Goal: Transaction & Acquisition: Purchase product/service

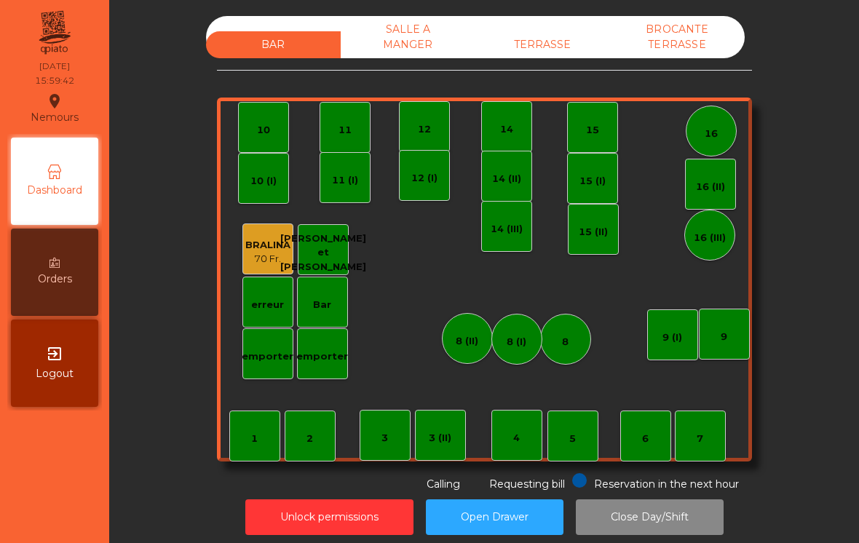
click at [543, 51] on div "TERRASSE" at bounding box center [543, 44] width 135 height 27
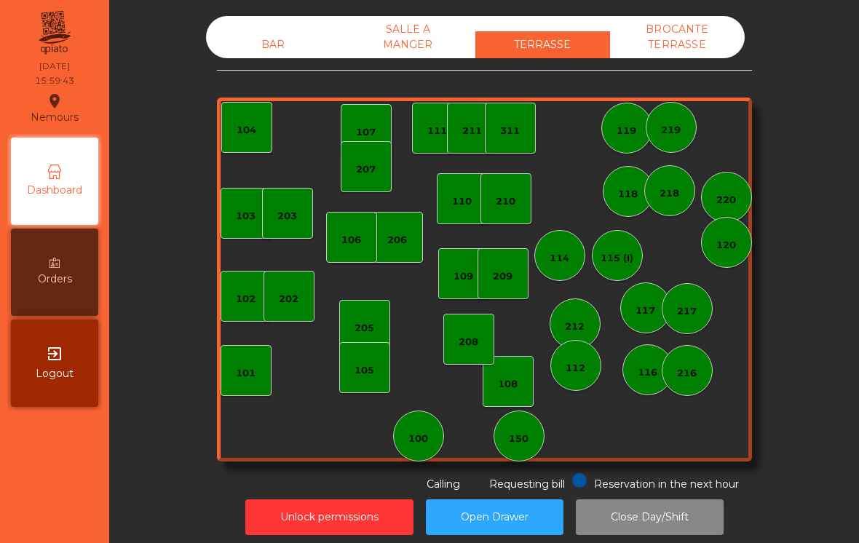
click at [689, 52] on div "BROCANTE TERRASSE" at bounding box center [677, 37] width 135 height 42
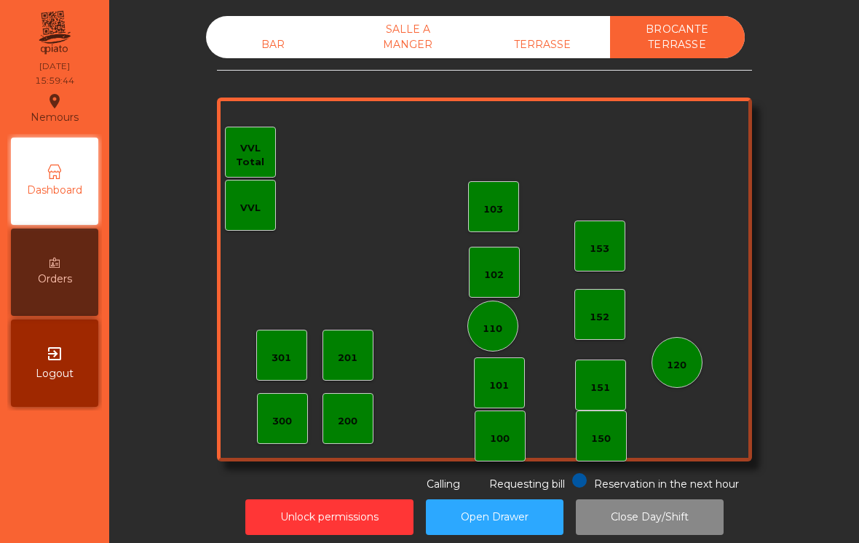
click at [226, 52] on div "BAR" at bounding box center [273, 44] width 135 height 27
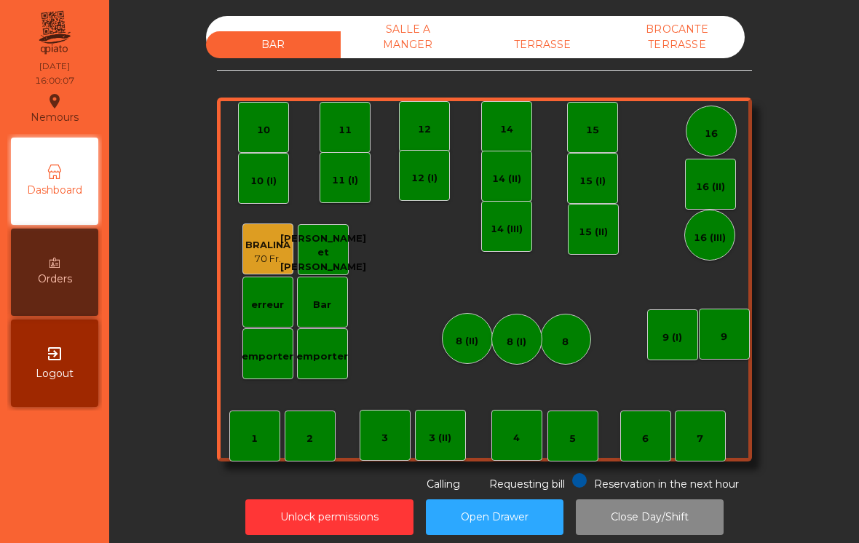
click at [331, 351] on div "emporter" at bounding box center [322, 357] width 52 height 15
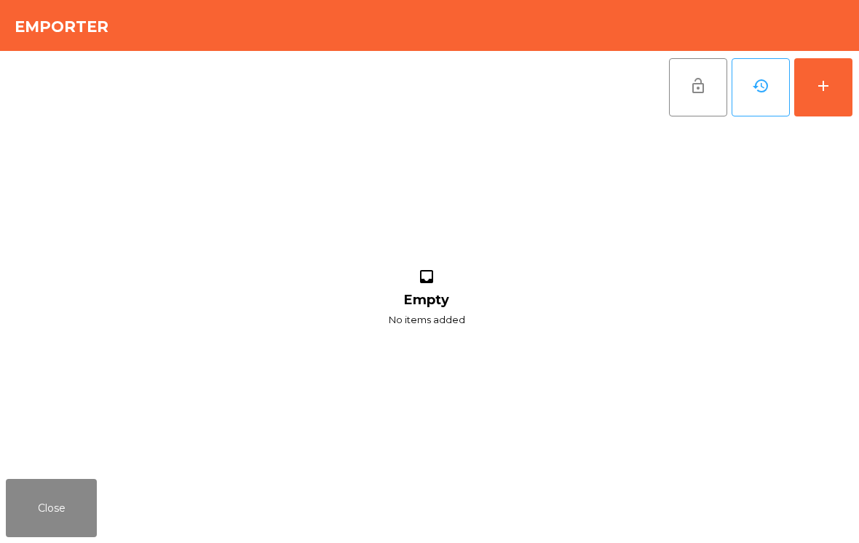
click at [822, 83] on div "add" at bounding box center [823, 85] width 17 height 17
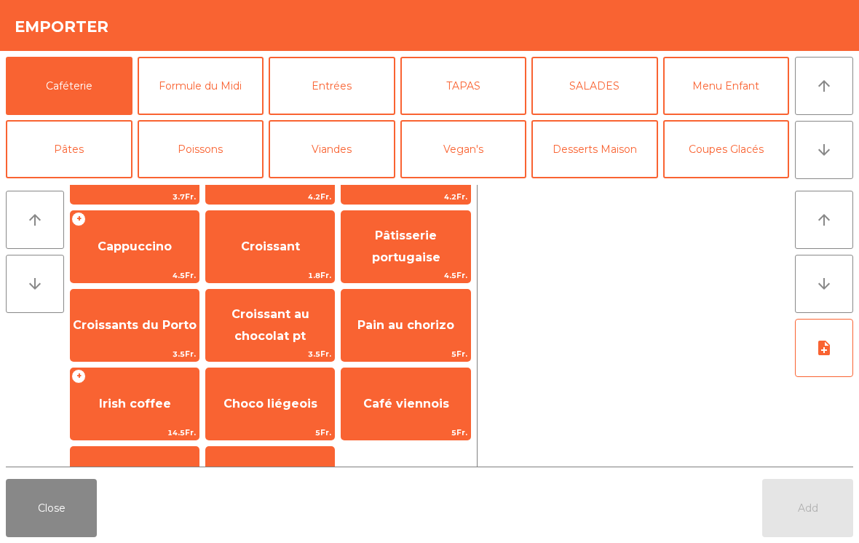
scroll to position [156, 0]
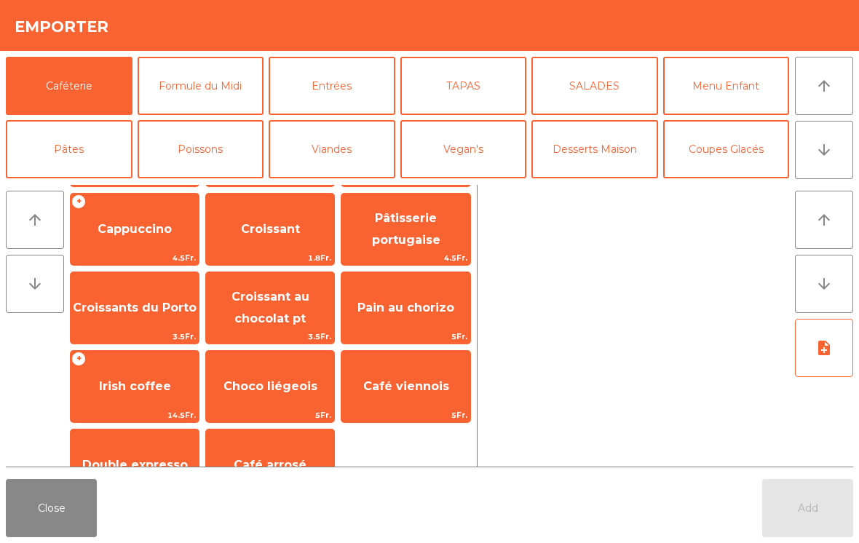
click at [275, 318] on span "Croissant au chocolat pt" at bounding box center [271, 308] width 78 height 36
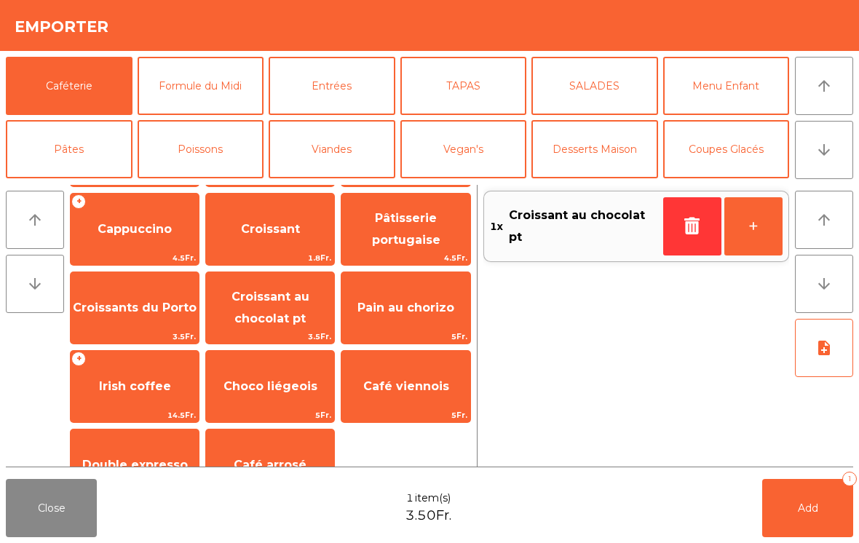
click at [796, 504] on button "Add 1" at bounding box center [808, 508] width 91 height 58
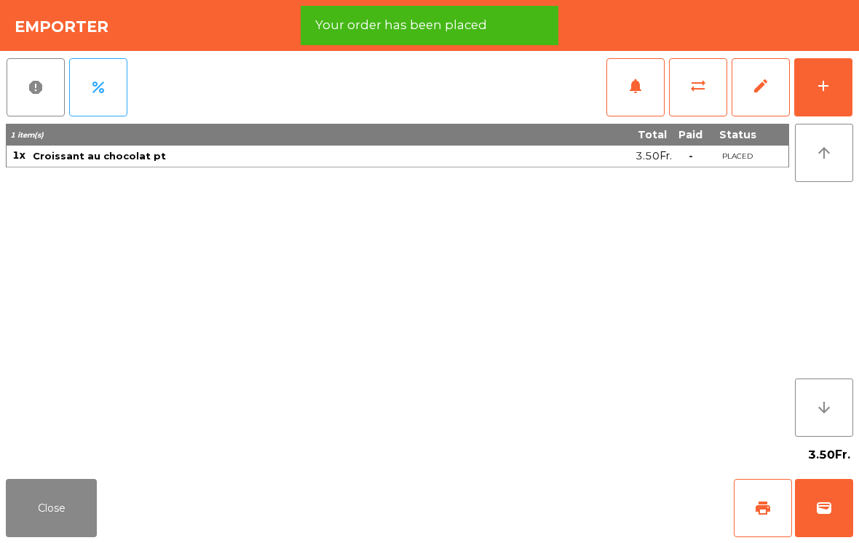
click at [764, 511] on span "print" at bounding box center [763, 508] width 17 height 17
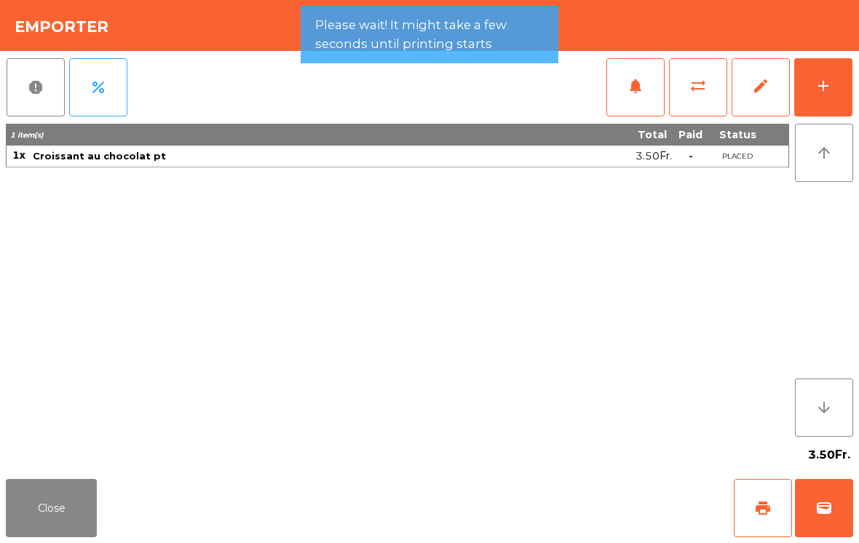
click at [835, 497] on button "wallet" at bounding box center [824, 508] width 58 height 58
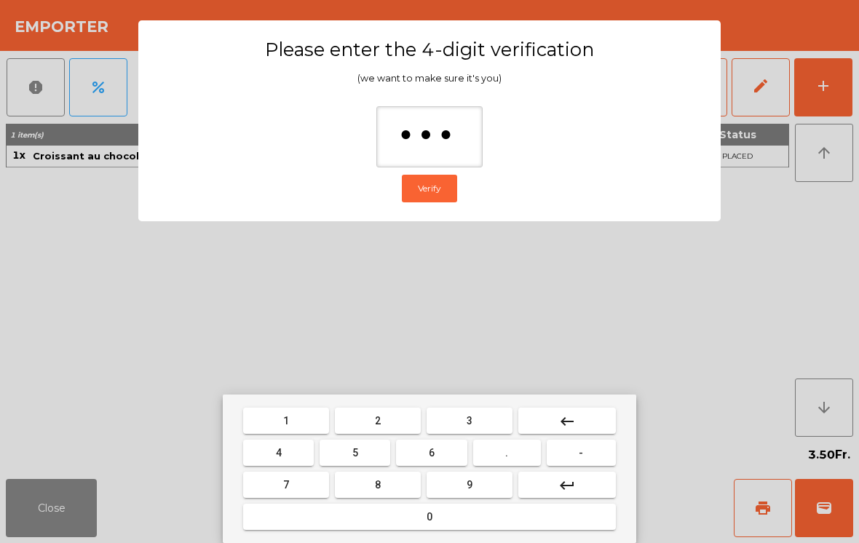
type input "****"
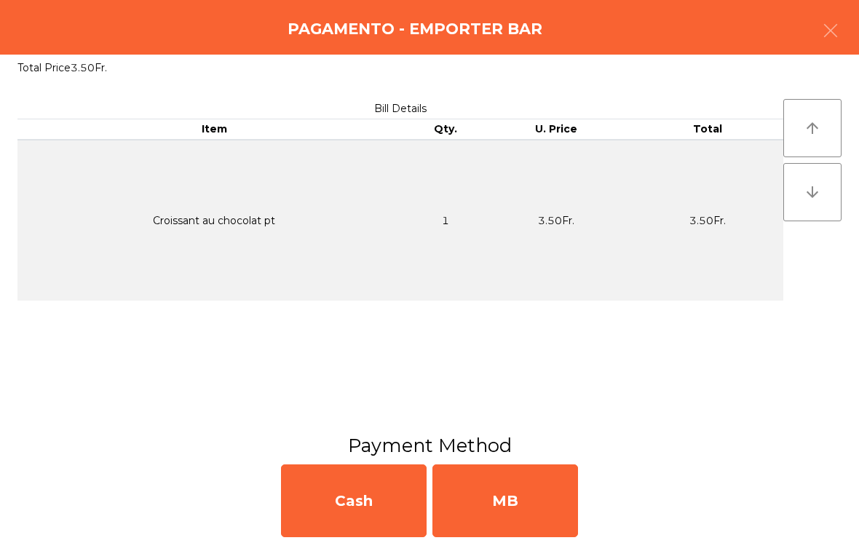
click at [505, 506] on div "MB" at bounding box center [506, 501] width 146 height 73
click at [513, 510] on div "No" at bounding box center [506, 501] width 146 height 73
click at [521, 493] on div "No" at bounding box center [506, 501] width 146 height 73
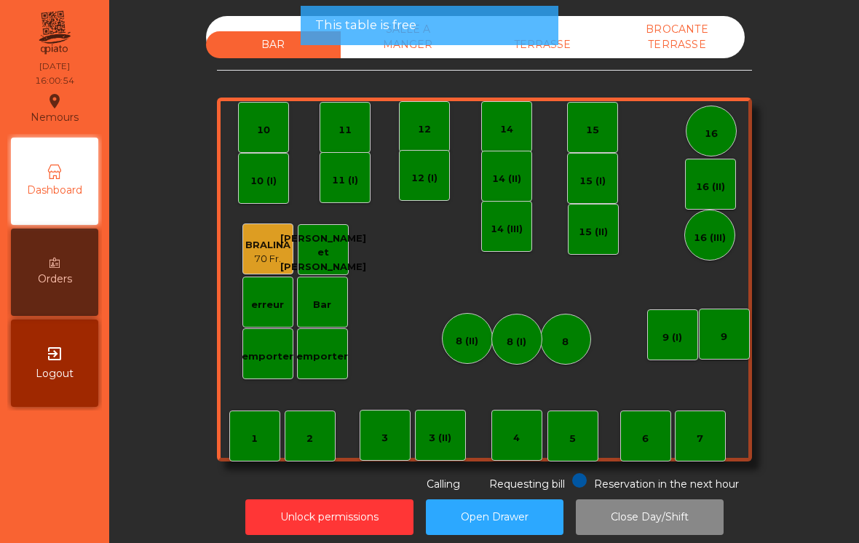
click at [529, 512] on button "Open Drawer" at bounding box center [495, 518] width 138 height 36
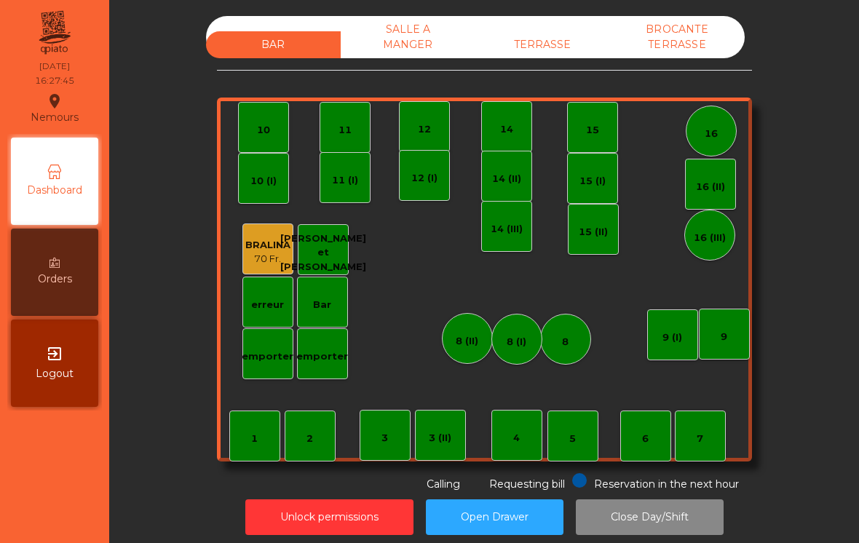
click at [569, 47] on div "TERRASSE" at bounding box center [543, 44] width 135 height 27
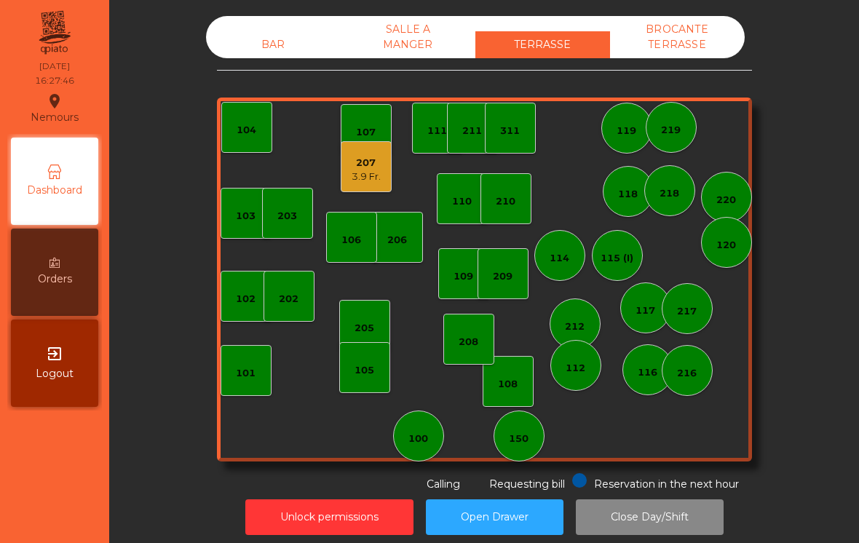
click at [361, 165] on div "207" at bounding box center [366, 163] width 29 height 15
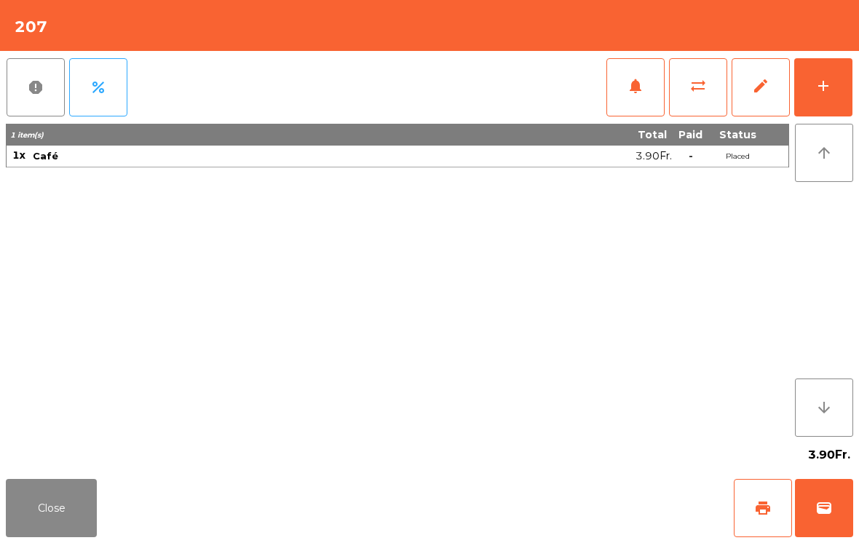
click at [851, 485] on button "wallet" at bounding box center [824, 508] width 58 height 58
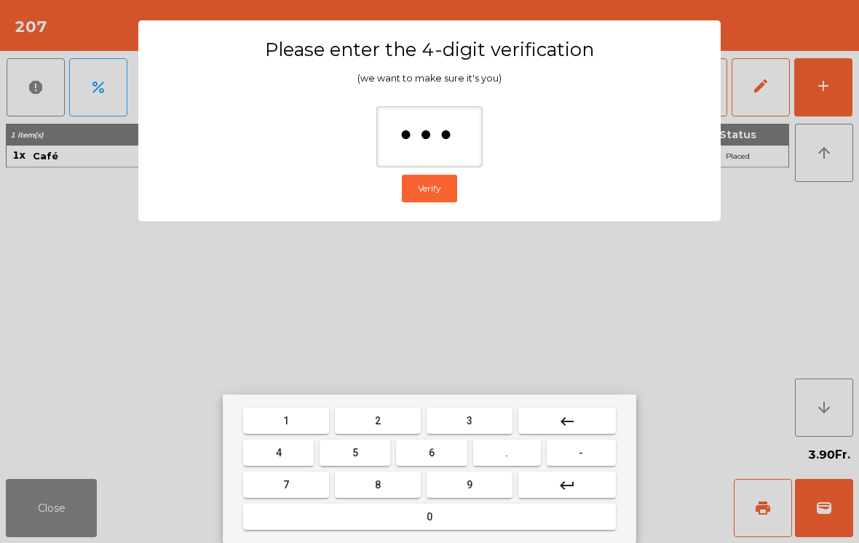
type input "****"
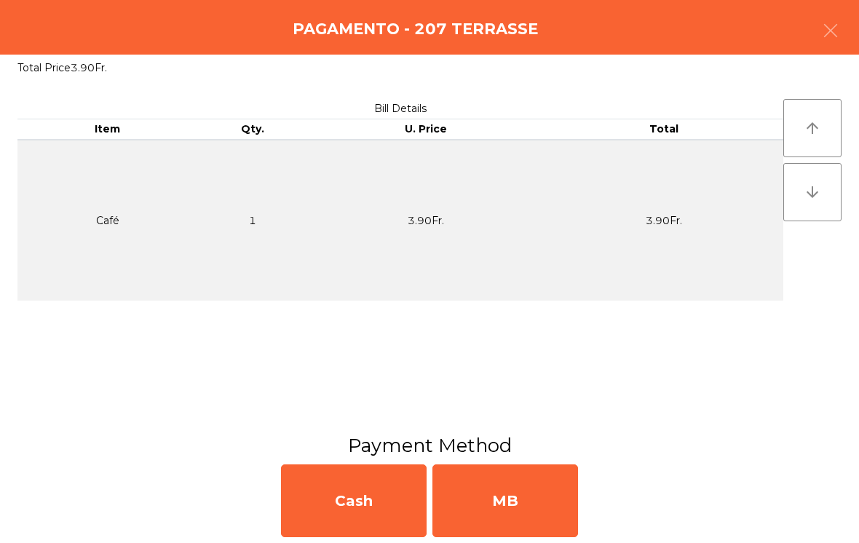
click at [473, 501] on div "MB" at bounding box center [506, 501] width 146 height 73
click at [473, 500] on div "No" at bounding box center [506, 501] width 146 height 73
click at [503, 502] on div "No" at bounding box center [506, 501] width 146 height 73
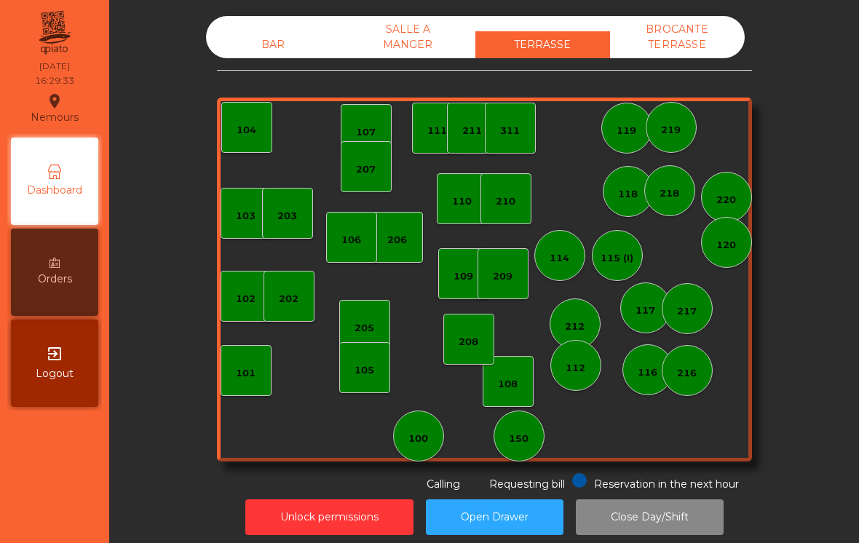
scroll to position [0, 0]
click at [261, 23] on div "BAR SALLE A MANGER TERRASSE BROCANTE TERRASSE" at bounding box center [475, 37] width 539 height 42
click at [272, 55] on div "BAR" at bounding box center [273, 44] width 135 height 27
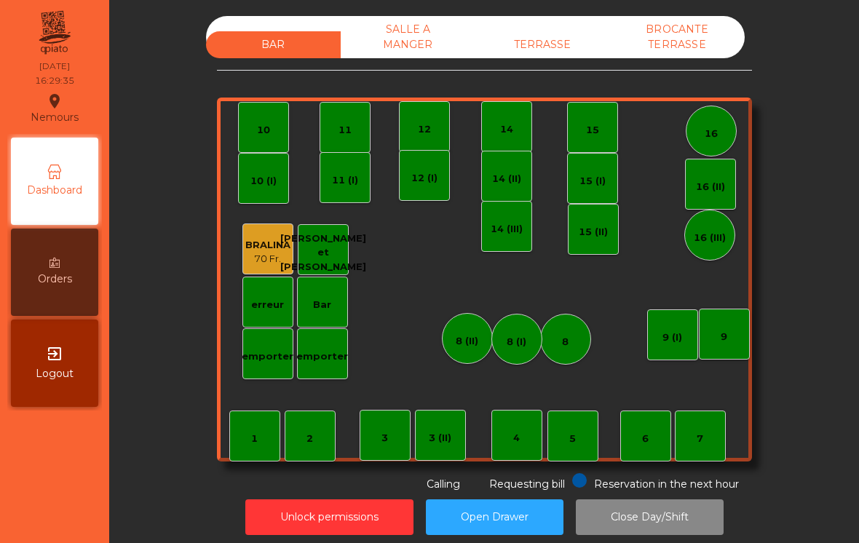
click at [449, 366] on div "1 2 3 4 5 6 7 8 9 10 11 12 14 15 16 Bar 3 (II) 14 (II) 15 (I) erreur emporter 1…" at bounding box center [484, 280] width 535 height 364
click at [478, 333] on div "8 (II)" at bounding box center [467, 338] width 23 height 20
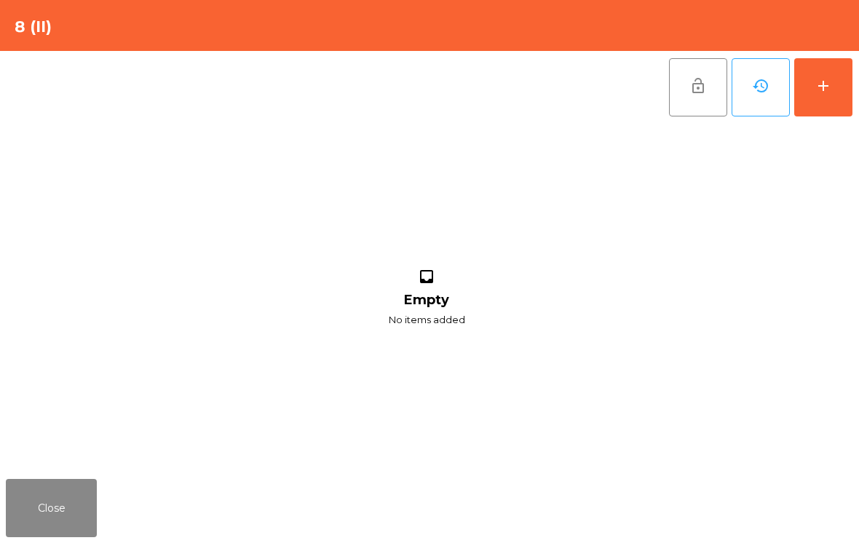
click at [851, 73] on button "add" at bounding box center [824, 87] width 58 height 58
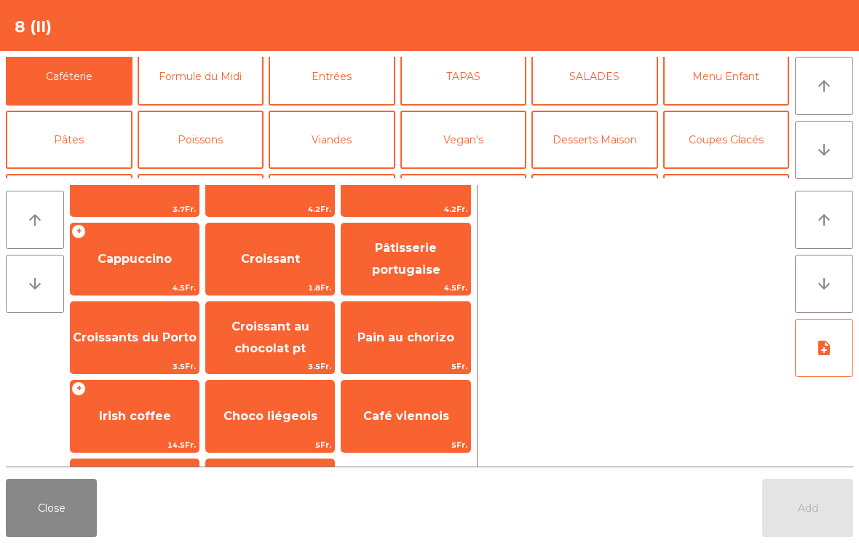
scroll to position [128, 0]
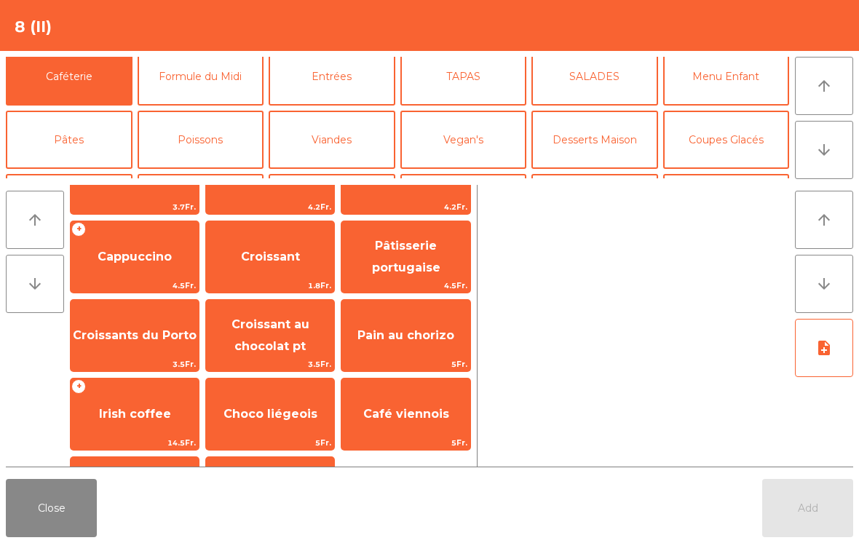
click at [284, 344] on span "Croissant au chocolat pt" at bounding box center [271, 336] width 78 height 36
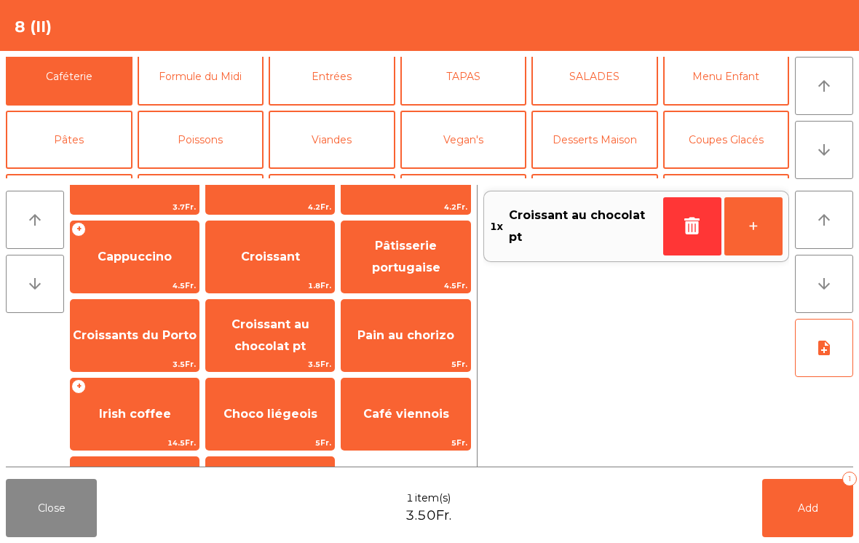
click at [809, 504] on span "Add" at bounding box center [808, 508] width 20 height 13
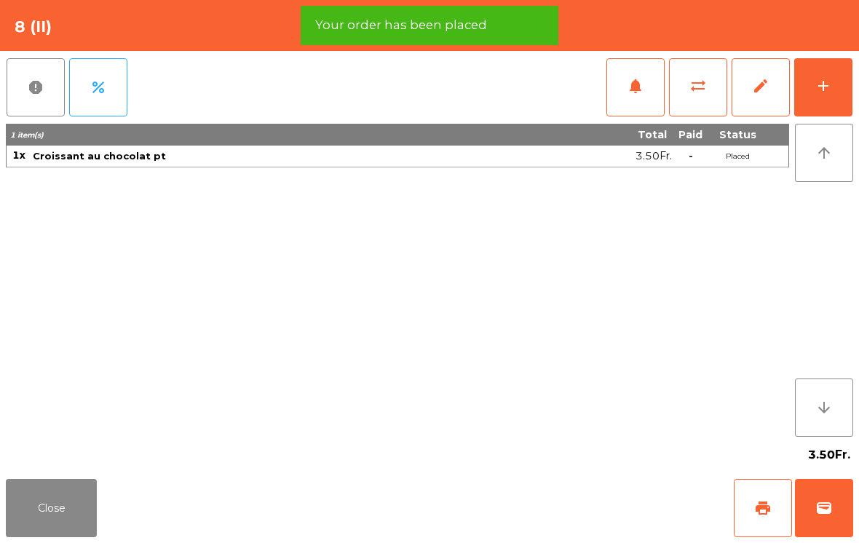
click at [756, 508] on span "print" at bounding box center [763, 508] width 17 height 17
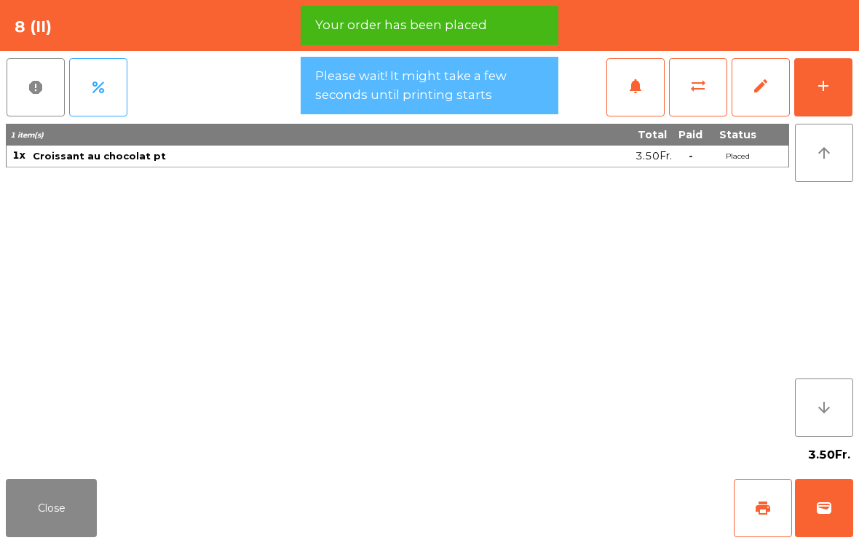
click at [839, 529] on button "wallet" at bounding box center [824, 508] width 58 height 58
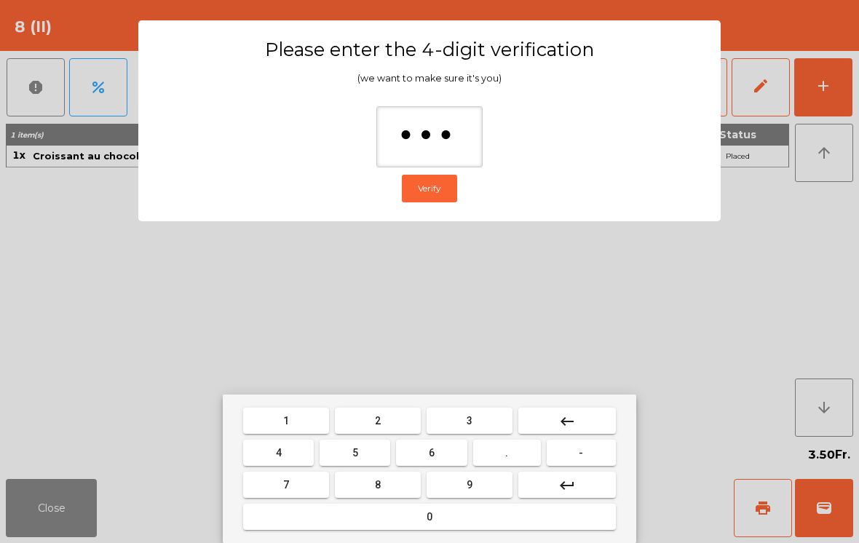
type input "****"
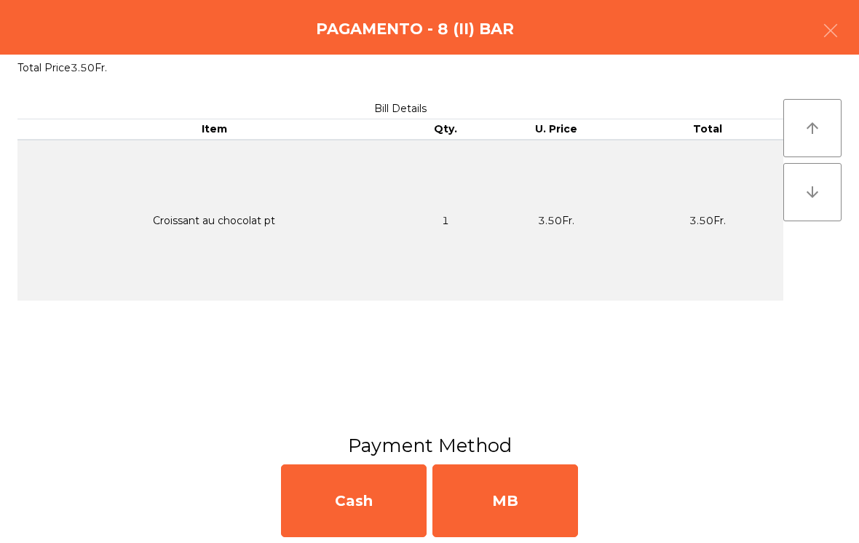
click at [535, 492] on div "MB" at bounding box center [506, 501] width 146 height 73
click at [537, 495] on div "No" at bounding box center [506, 501] width 146 height 73
click at [521, 513] on div "No" at bounding box center [506, 501] width 146 height 73
